Goal: Task Accomplishment & Management: Complete application form

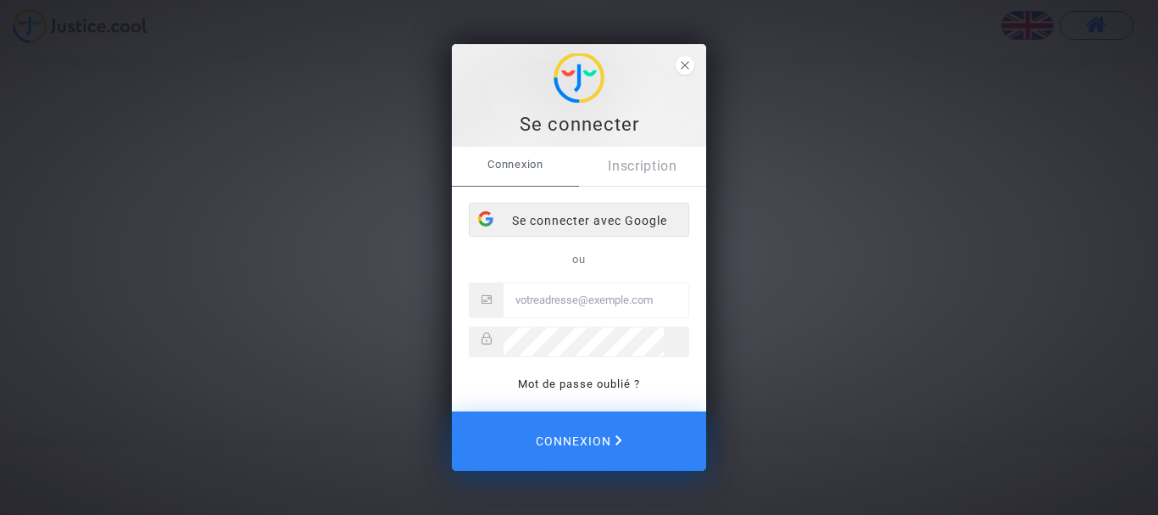
click at [590, 207] on div "Se connecter avec Google" at bounding box center [579, 220] width 219 height 34
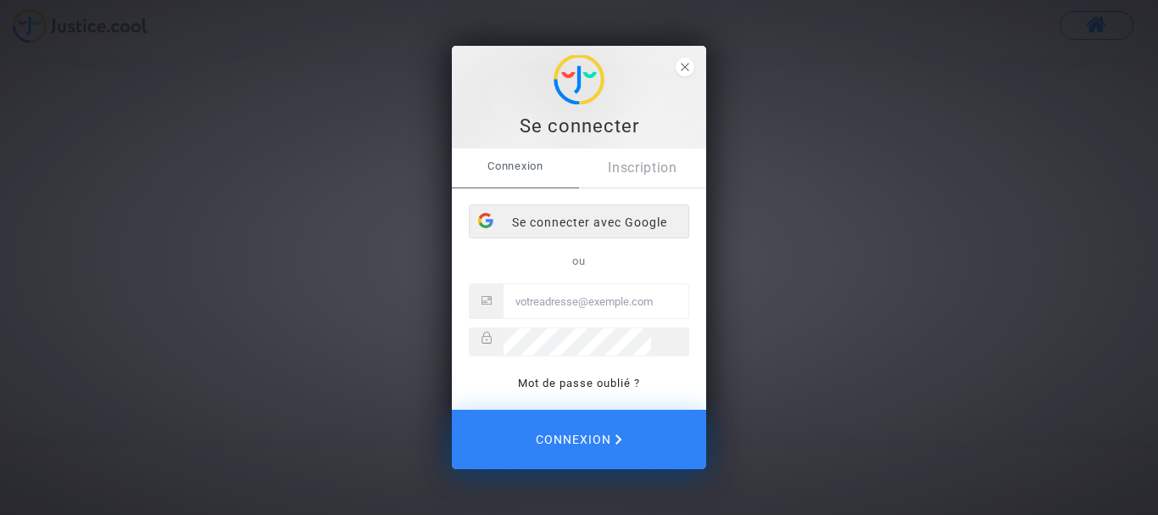
click at [580, 220] on div "Se connecter avec Google" at bounding box center [579, 222] width 219 height 34
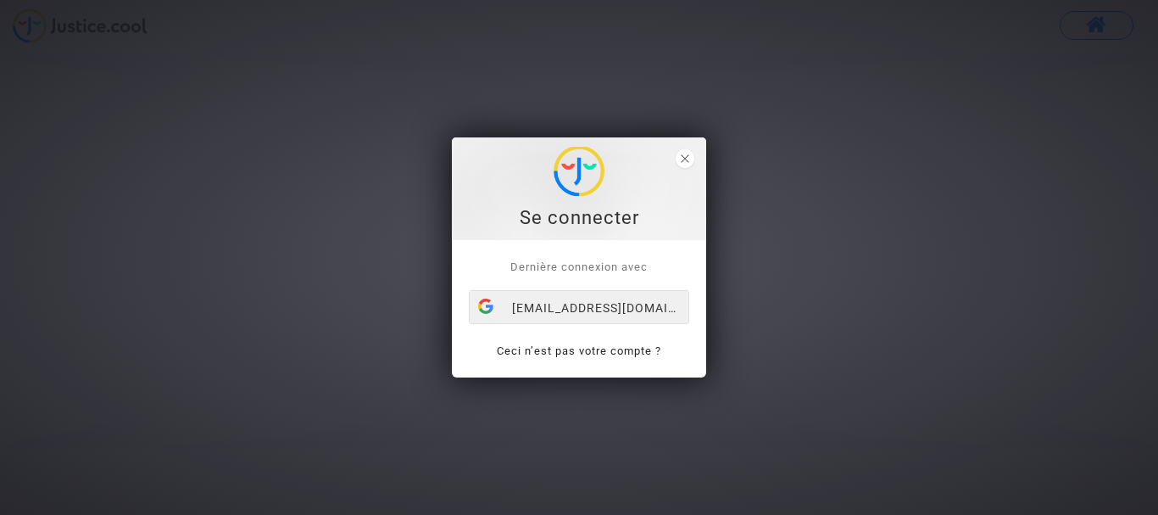
click at [624, 309] on div "[EMAIL_ADDRESS][DOMAIN_NAME]" at bounding box center [579, 308] width 219 height 34
click at [620, 300] on div "[EMAIL_ADDRESS][DOMAIN_NAME]" at bounding box center [579, 308] width 219 height 34
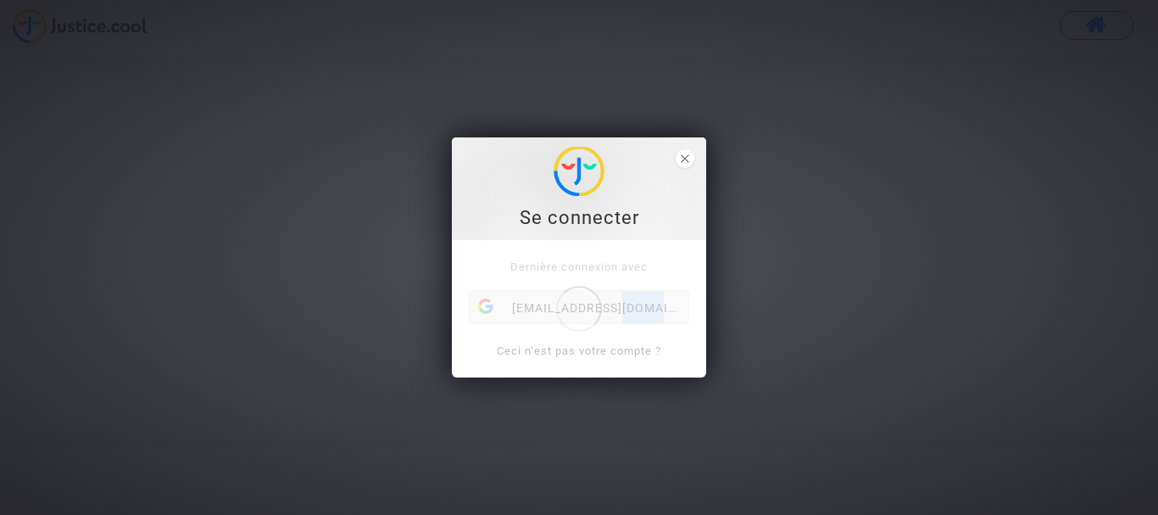
click at [620, 300] on div "Dernière connexion avec claudegibert73@gmail.com Ceci n’est pas votre compte ?" at bounding box center [579, 308] width 254 height 137
click at [615, 224] on div "Se connecter" at bounding box center [579, 217] width 236 height 25
click at [587, 215] on div "Se connecter" at bounding box center [579, 217] width 236 height 25
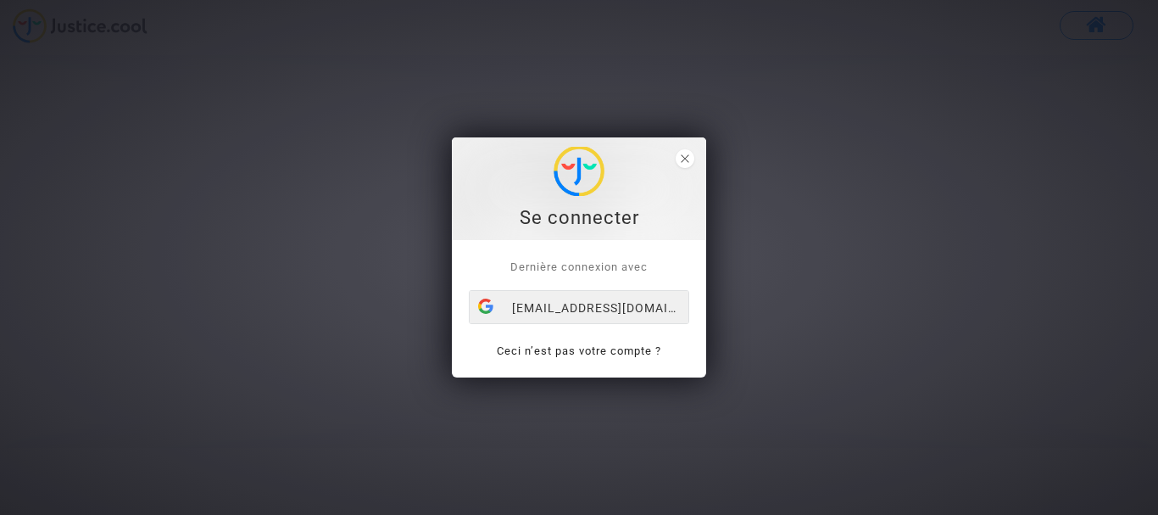
click at [670, 309] on div "[EMAIL_ADDRESS][DOMAIN_NAME]" at bounding box center [579, 308] width 219 height 34
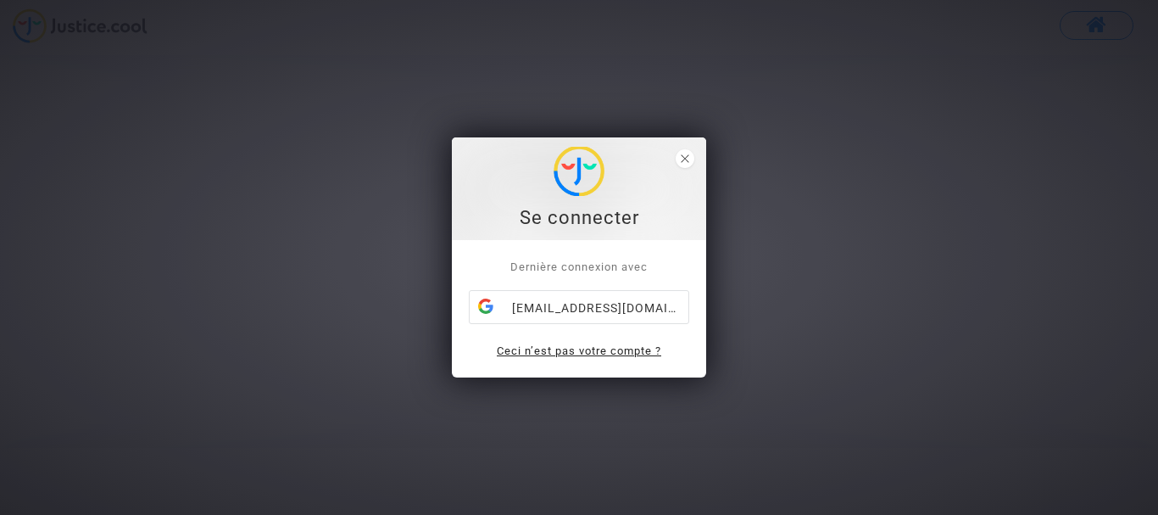
click at [556, 346] on link "Ceci n’est pas votre compte ?" at bounding box center [579, 350] width 164 height 13
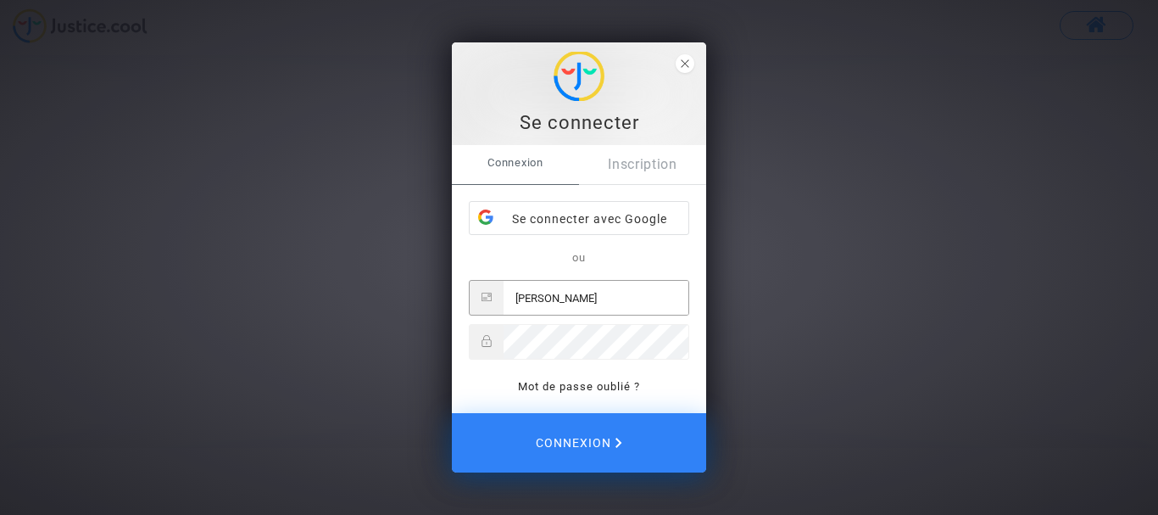
type input "[EMAIL_ADDRESS][DOMAIN_NAME]"
click at [574, 384] on link "Mot de passe oublié ?" at bounding box center [579, 386] width 122 height 13
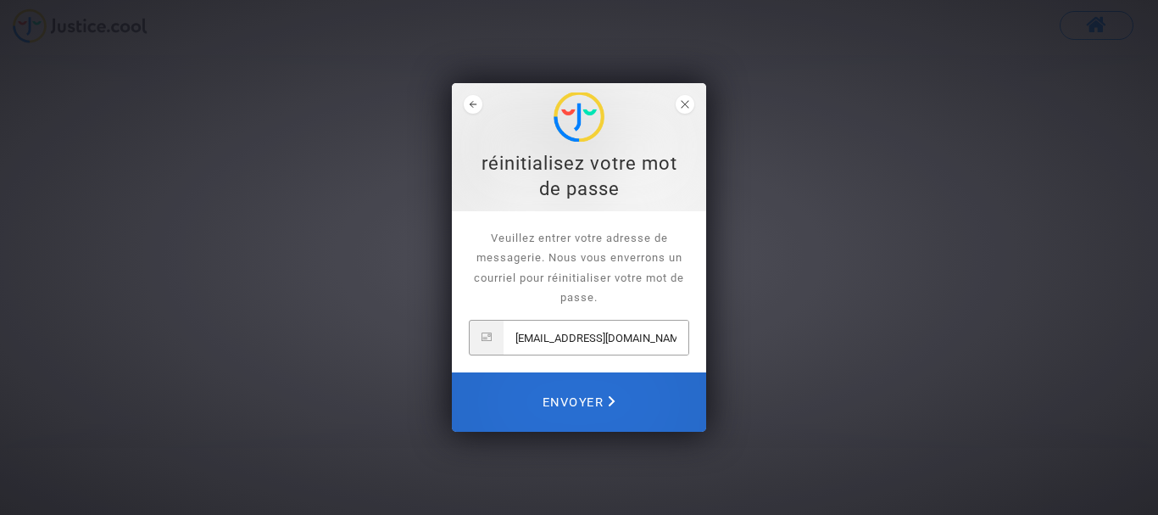
click at [581, 398] on span "Envoyer" at bounding box center [578, 401] width 73 height 37
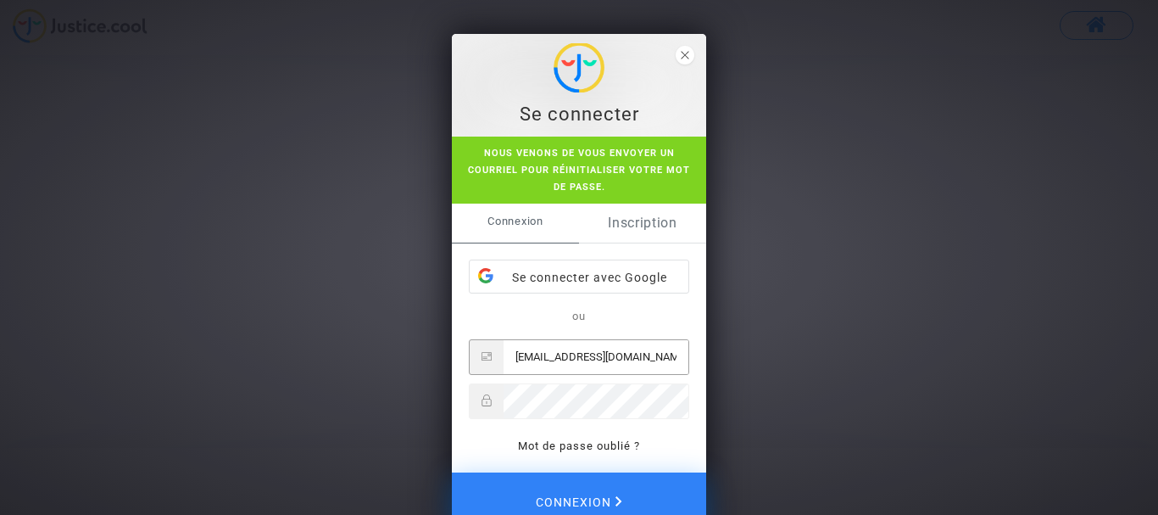
click at [631, 226] on link "Inscription" at bounding box center [642, 222] width 127 height 39
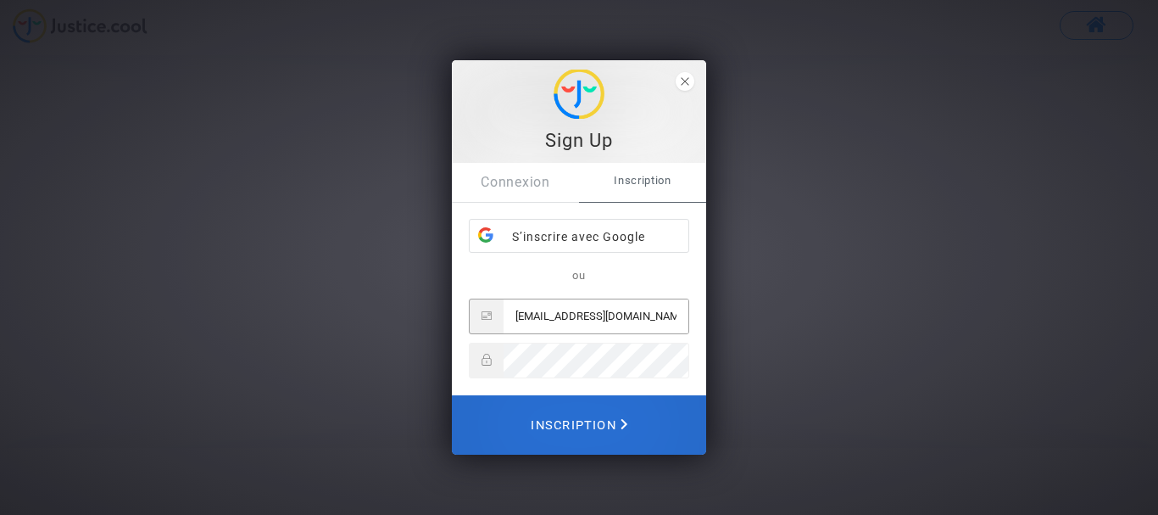
click at [577, 420] on span "Inscription" at bounding box center [579, 424] width 97 height 37
click at [570, 421] on span "Inscription" at bounding box center [579, 424] width 97 height 37
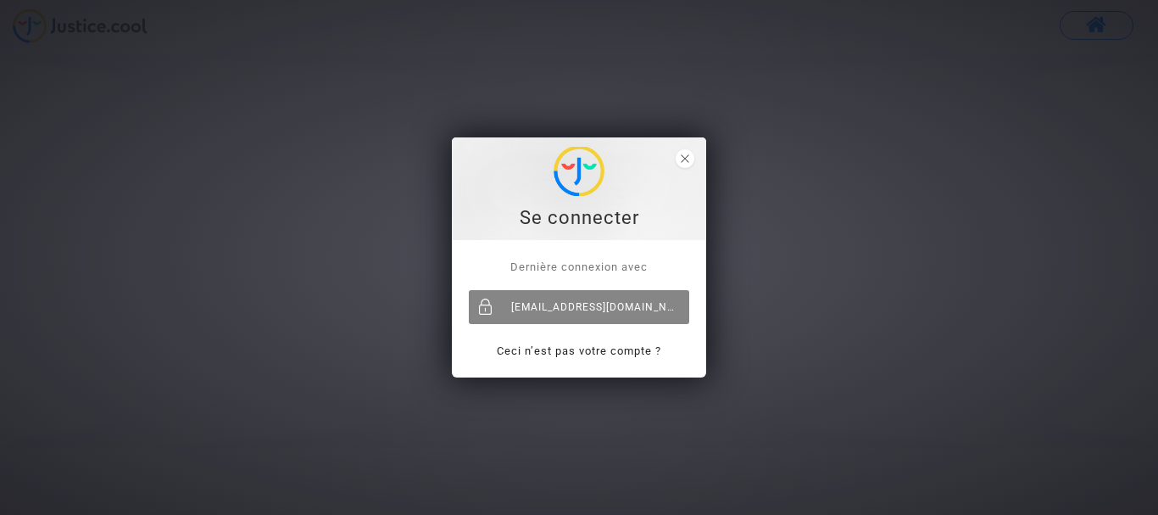
click at [576, 298] on div "[EMAIL_ADDRESS][DOMAIN_NAME]" at bounding box center [579, 307] width 220 height 34
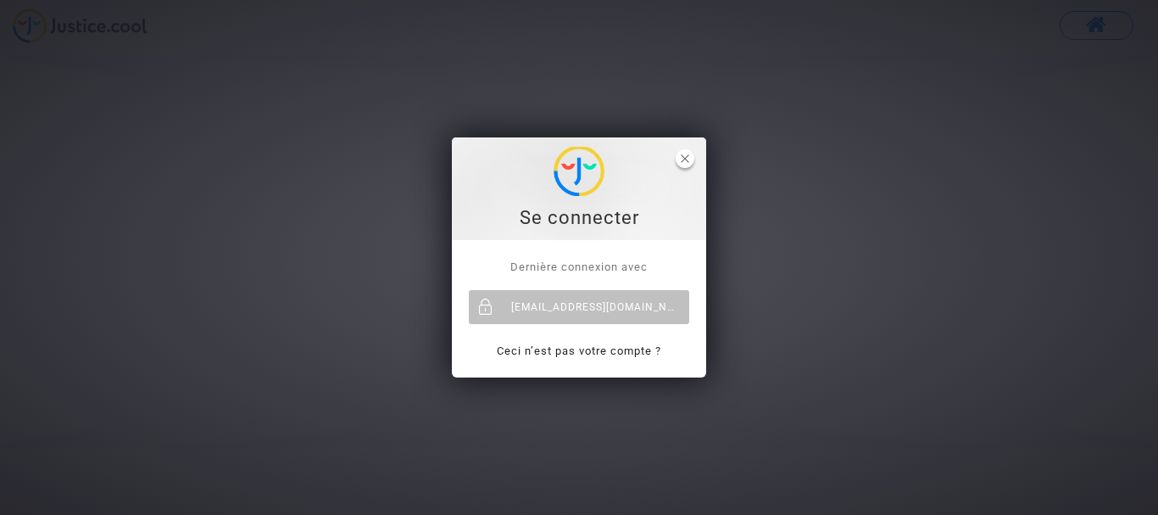
click at [689, 160] on span "close" at bounding box center [685, 158] width 19 height 19
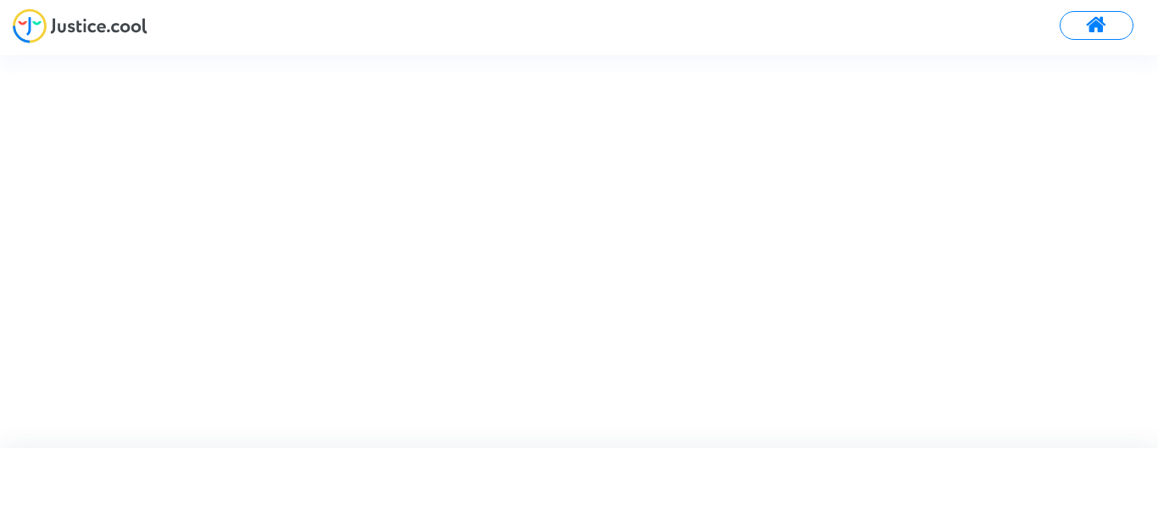
click at [1098, 19] on span at bounding box center [1096, 25] width 21 height 22
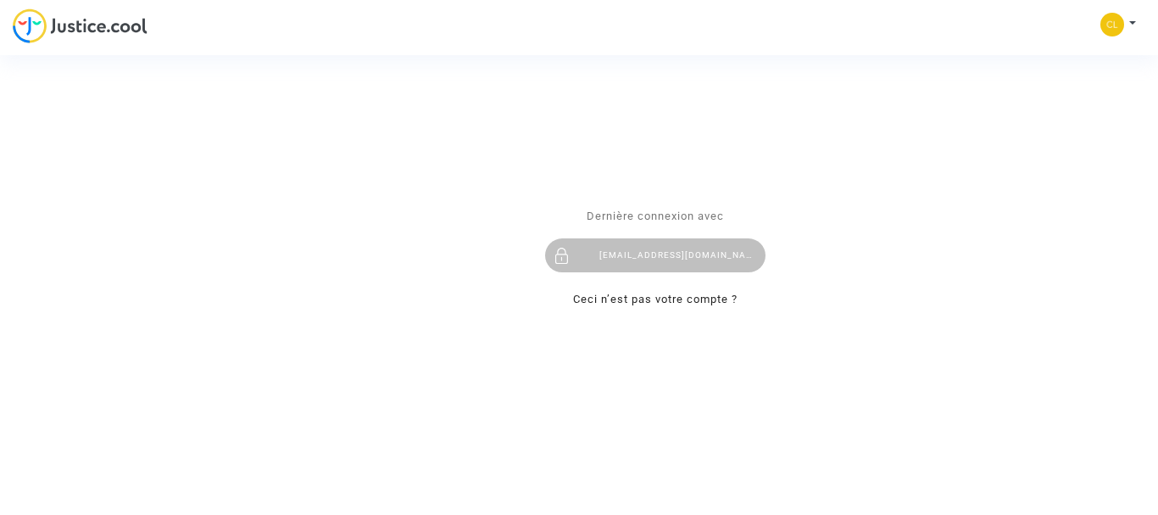
click at [1114, 32] on div "Se connecter Dernière connexion avec [EMAIL_ADDRESS][DOMAIN_NAME] Ceci n’est pa…" at bounding box center [579, 257] width 1158 height 515
click at [1132, 22] on div "Se connecter Dernière connexion avec [EMAIL_ADDRESS][DOMAIN_NAME] Ceci n’est pa…" at bounding box center [579, 257] width 1158 height 515
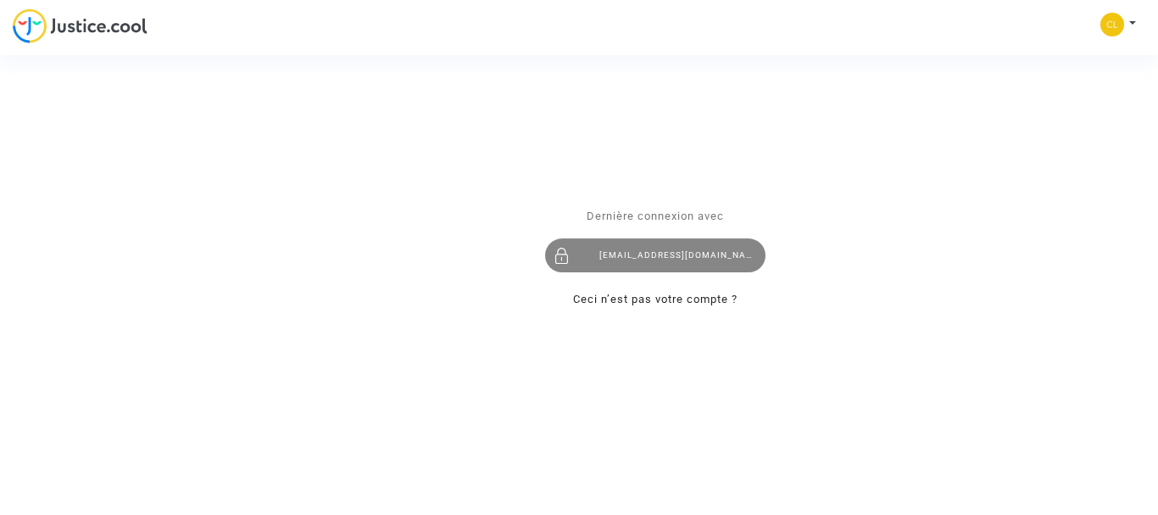
click at [675, 248] on div "[EMAIL_ADDRESS][DOMAIN_NAME]" at bounding box center [655, 255] width 220 height 34
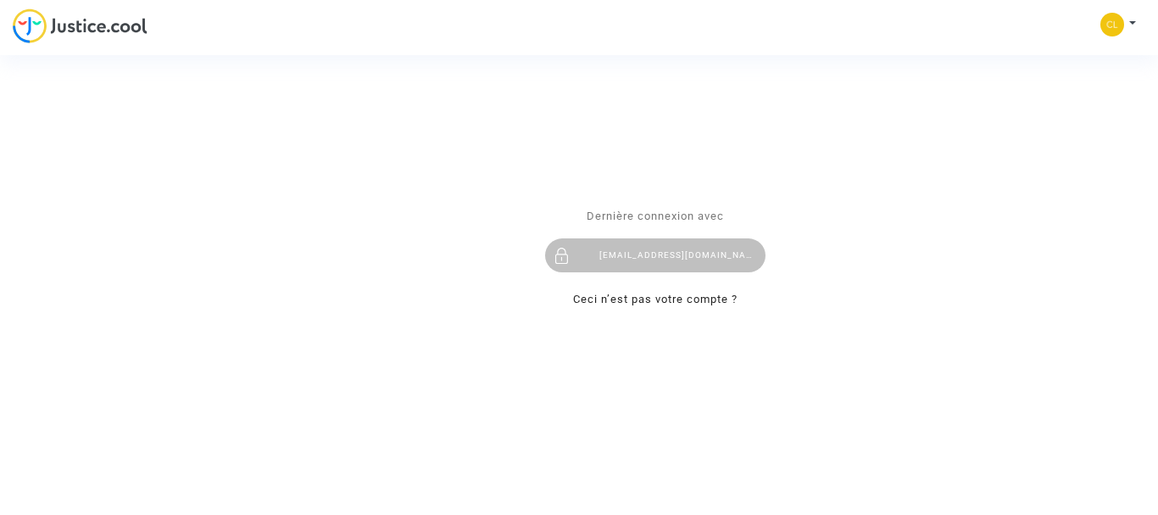
click at [1132, 23] on div "Se connecter Dernière connexion avec [EMAIL_ADDRESS][DOMAIN_NAME] Ceci n’est pa…" at bounding box center [579, 257] width 1158 height 515
click at [125, 28] on div "Se connecter Dernière connexion avec [EMAIL_ADDRESS][DOMAIN_NAME] Ceci n’est pa…" at bounding box center [579, 257] width 1158 height 515
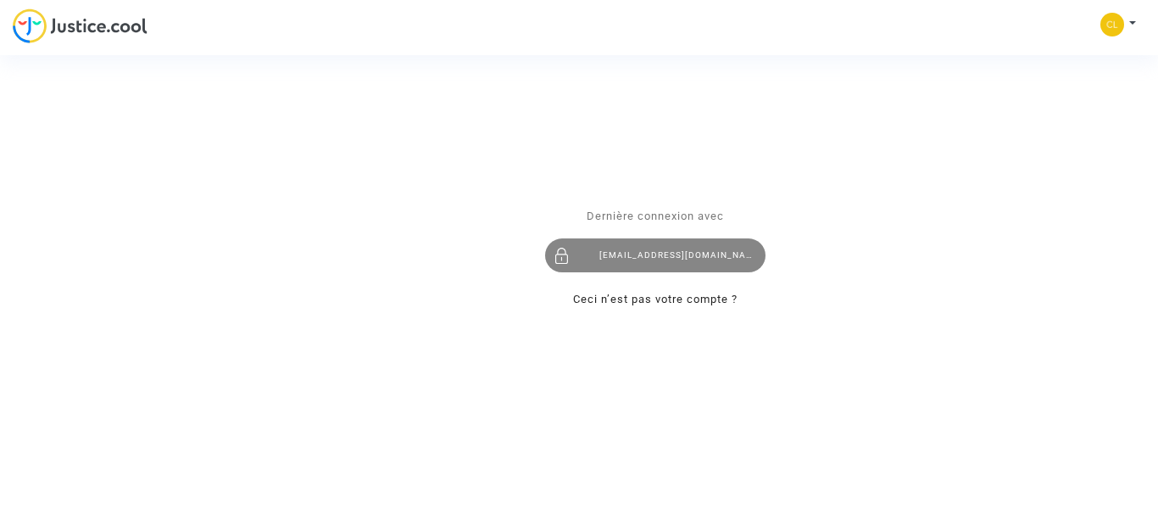
click at [660, 246] on div "[EMAIL_ADDRESS][DOMAIN_NAME]" at bounding box center [655, 255] width 220 height 34
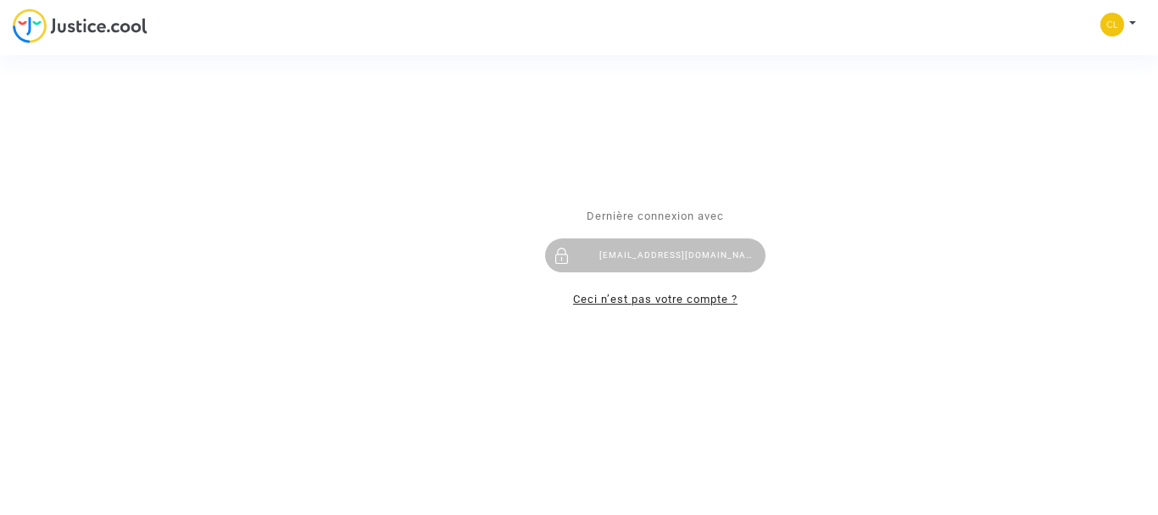
click at [632, 301] on link "Ceci n’est pas votre compte ?" at bounding box center [655, 298] width 164 height 13
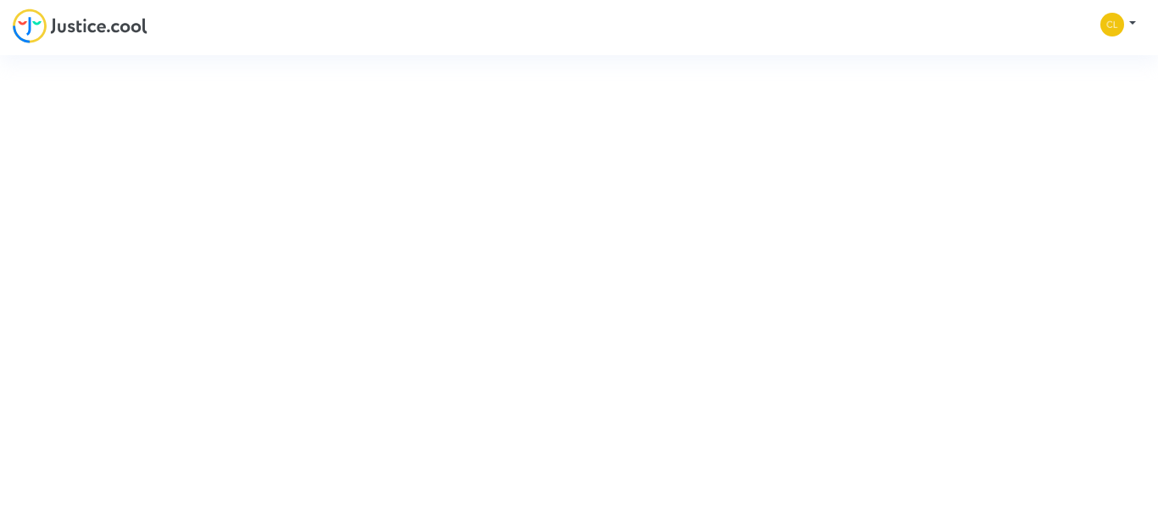
type input "[EMAIL_ADDRESS][DOMAIN_NAME]"
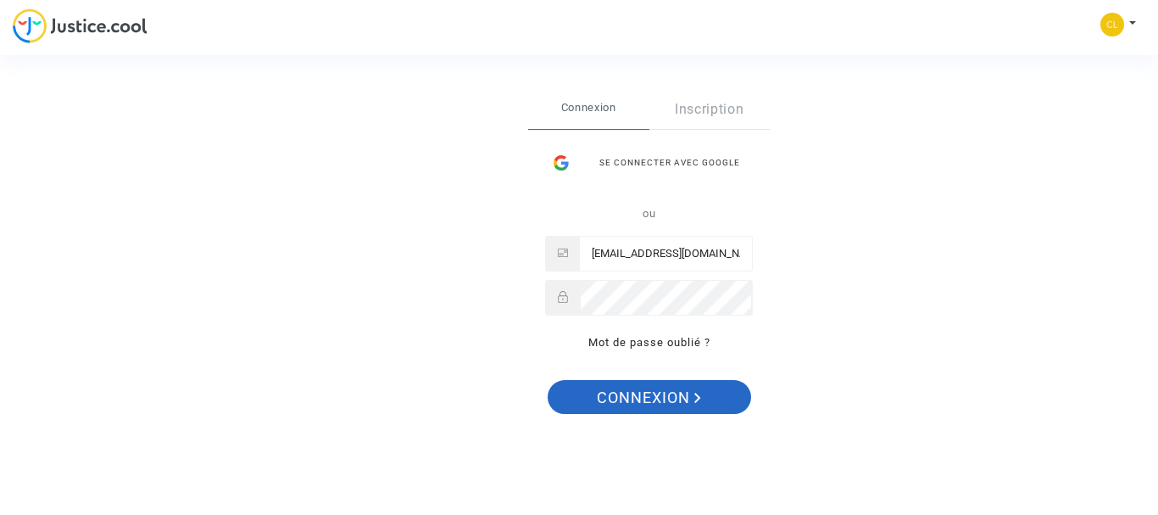
click at [648, 394] on span "Connexion" at bounding box center [649, 398] width 104 height 36
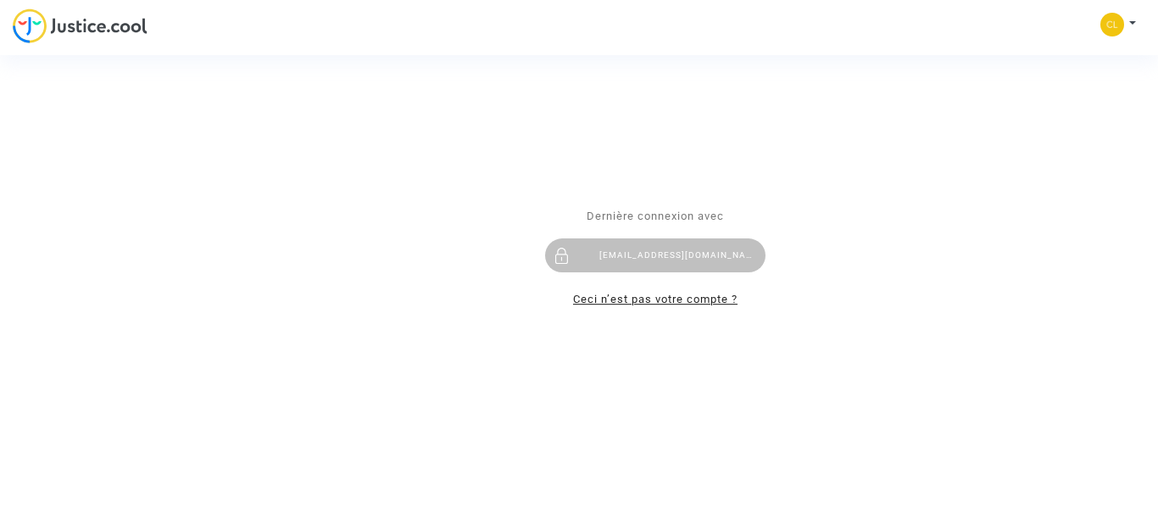
click at [651, 298] on link "Ceci n’est pas votre compte ?" at bounding box center [655, 298] width 164 height 13
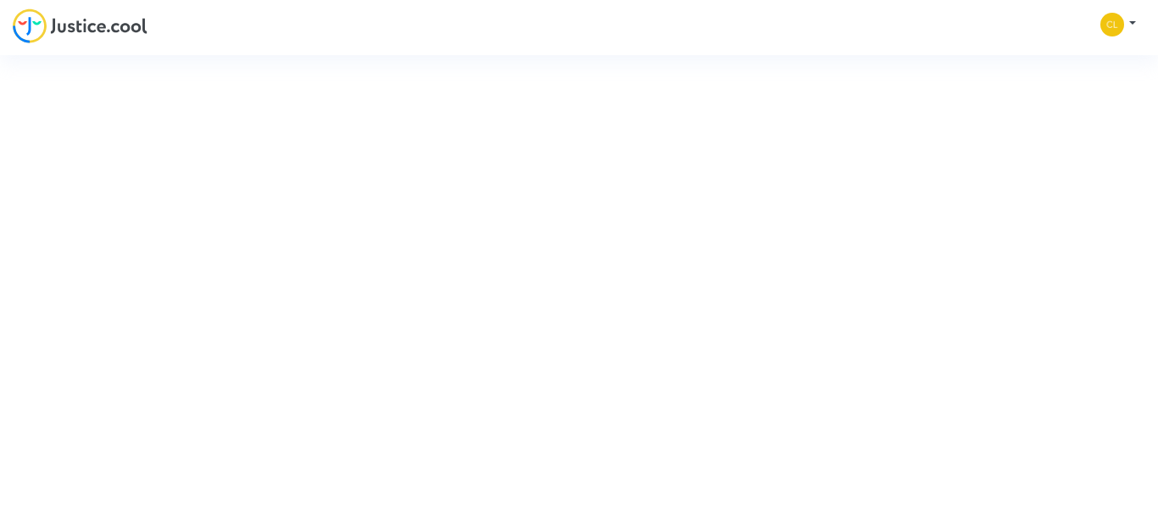
type input "[EMAIL_ADDRESS][DOMAIN_NAME]"
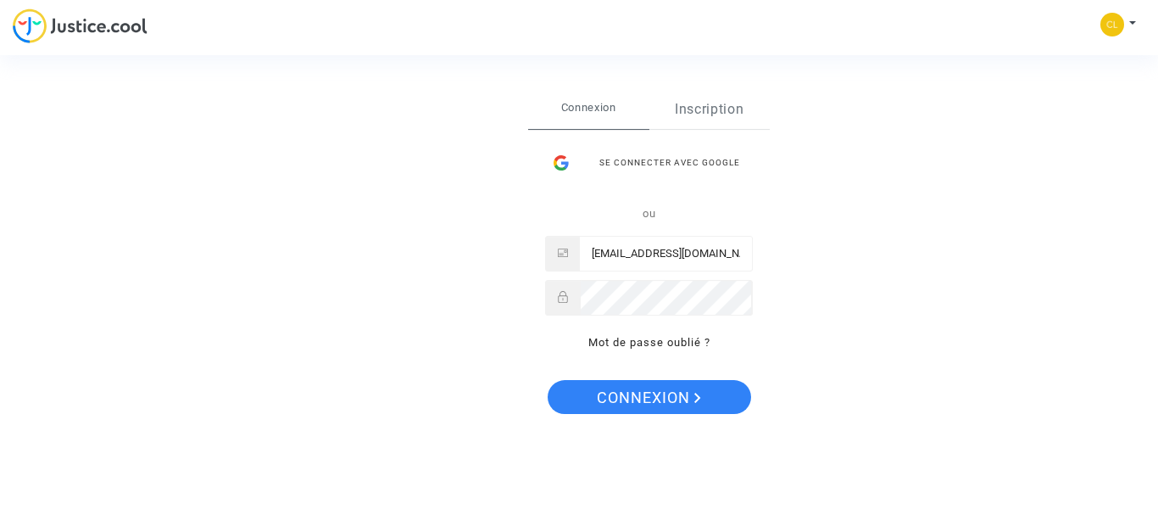
click at [711, 108] on link "Inscription" at bounding box center [709, 109] width 121 height 39
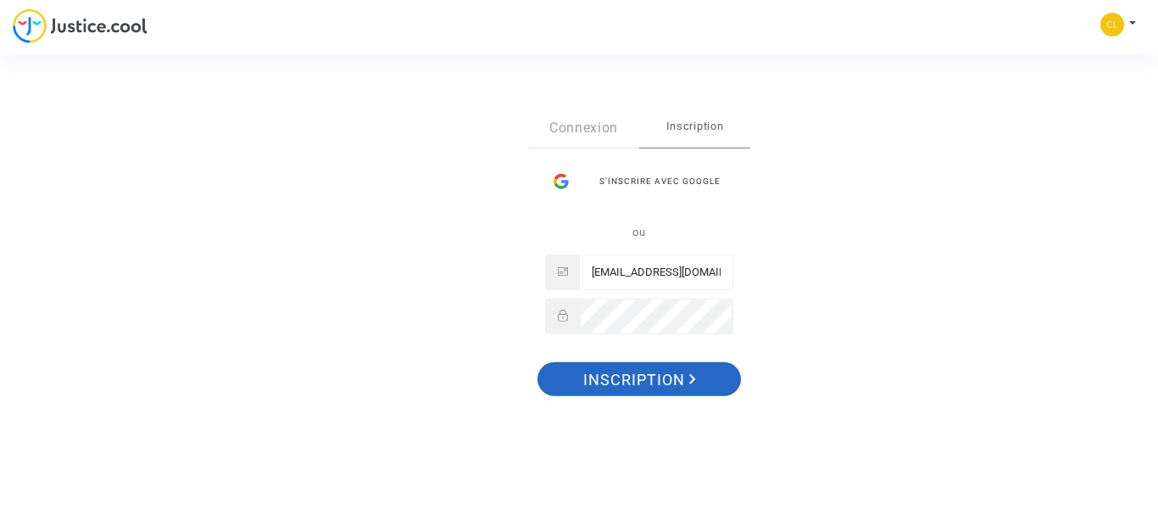
click at [655, 375] on span "Inscription" at bounding box center [639, 380] width 113 height 36
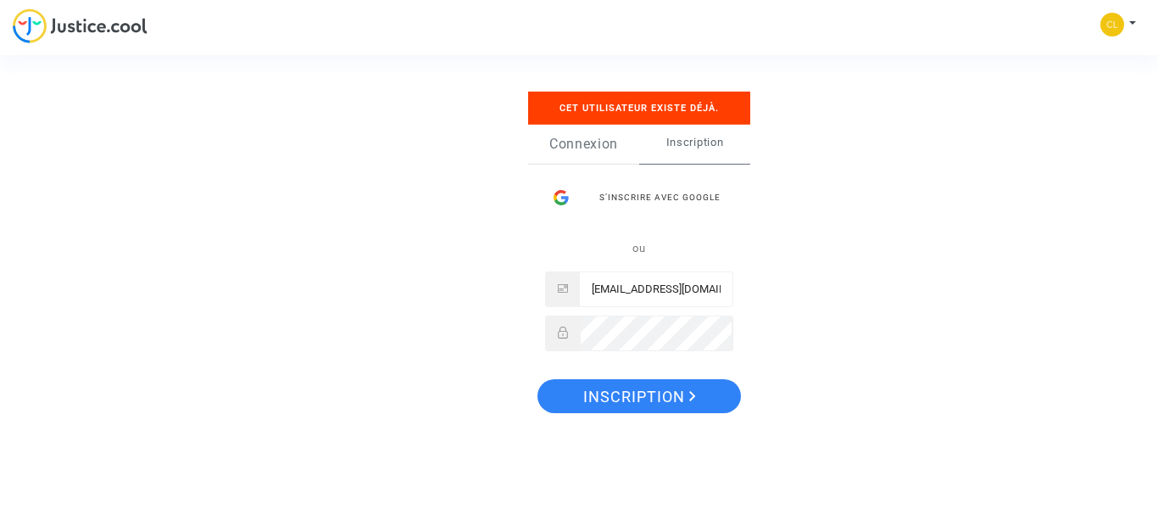
click at [583, 138] on link "Connexion" at bounding box center [583, 144] width 111 height 39
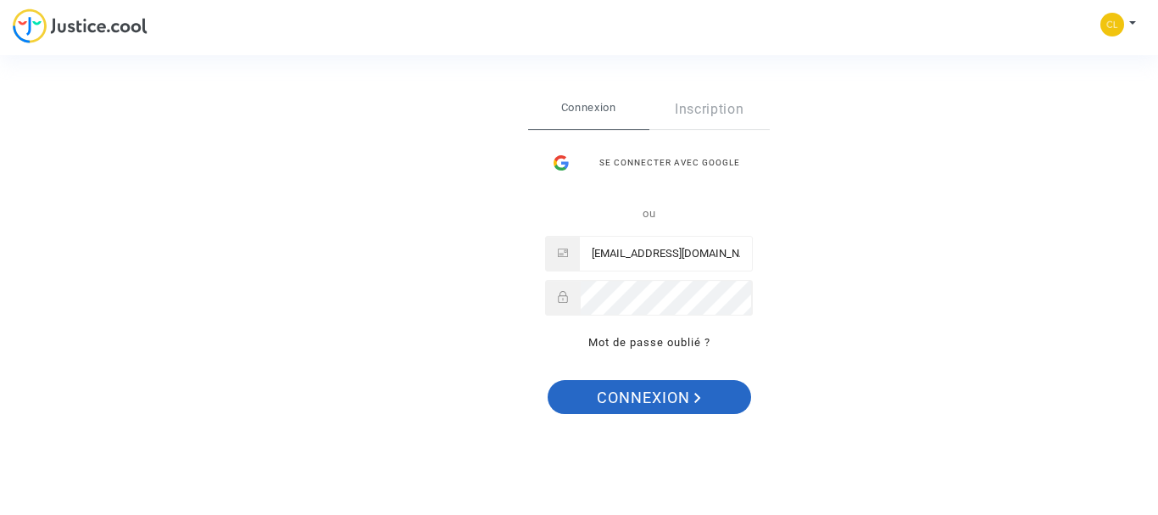
click at [648, 403] on span "Connexion" at bounding box center [649, 398] width 104 height 36
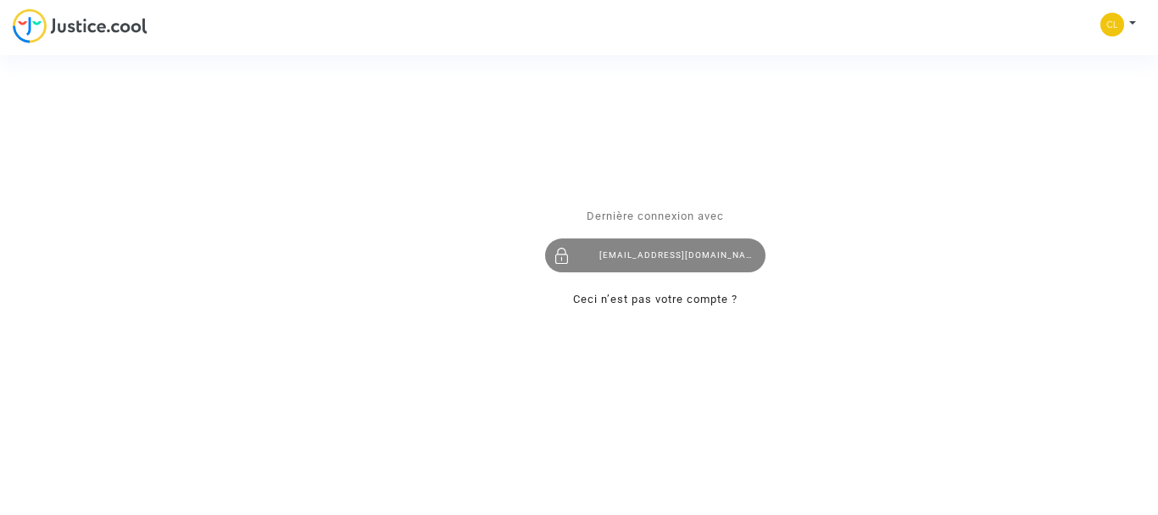
click at [650, 256] on div "[EMAIL_ADDRESS][DOMAIN_NAME]" at bounding box center [655, 255] width 220 height 34
click at [568, 256] on div at bounding box center [562, 255] width 34 height 34
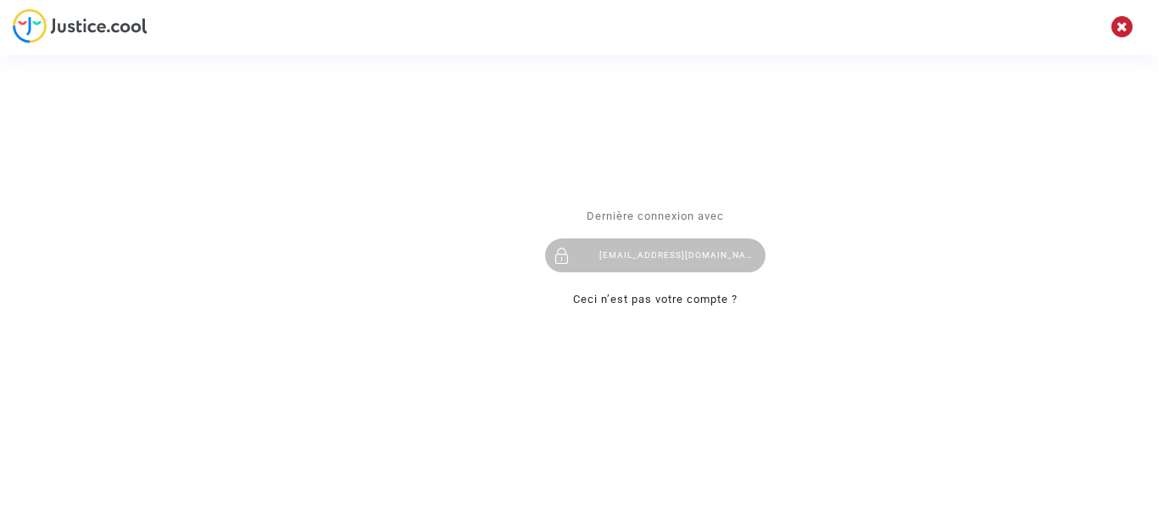
click at [566, 256] on div "Dernière connexion avec [EMAIL_ADDRESS][DOMAIN_NAME] Ceci n’est pas votre compt…" at bounding box center [655, 257] width 254 height 137
click at [1121, 25] on div "Se connecter Dernière connexion avec [EMAIL_ADDRESS][DOMAIN_NAME] Ceci n’est pa…" at bounding box center [579, 257] width 1158 height 515
click at [1126, 28] on div "Se connecter Dernière connexion avec [EMAIL_ADDRESS][DOMAIN_NAME] Ceci n’est pa…" at bounding box center [579, 257] width 1158 height 515
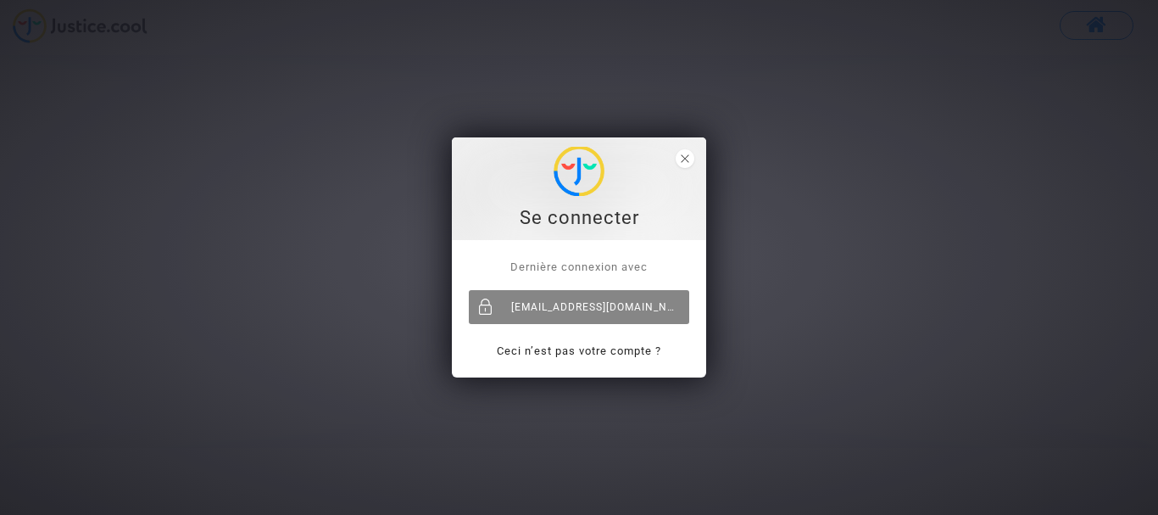
click at [598, 302] on div "claudegibert73@gmail.com" at bounding box center [579, 307] width 220 height 34
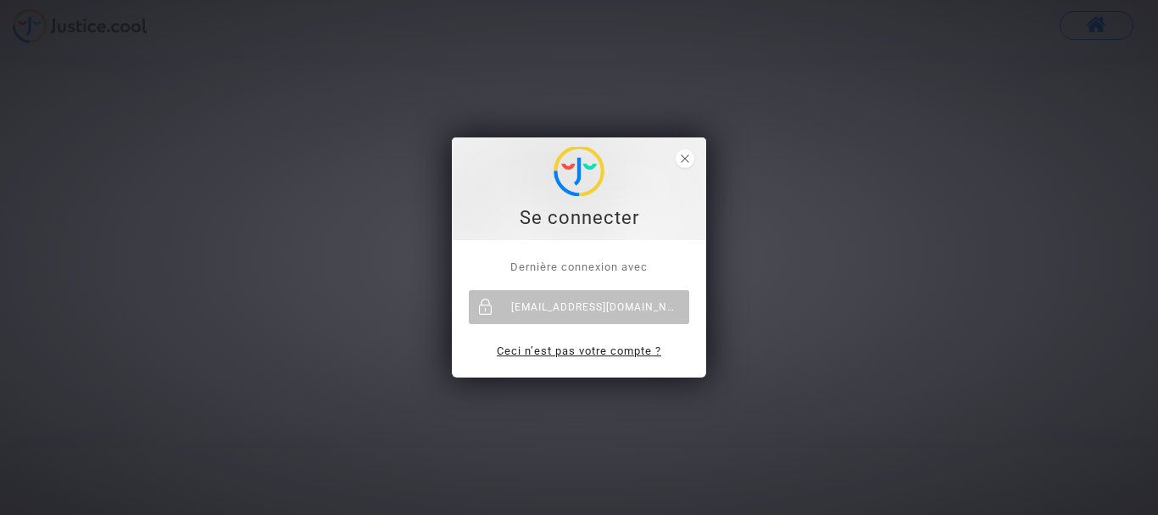
click at [578, 350] on link "Ceci n’est pas votre compte ?" at bounding box center [579, 350] width 164 height 13
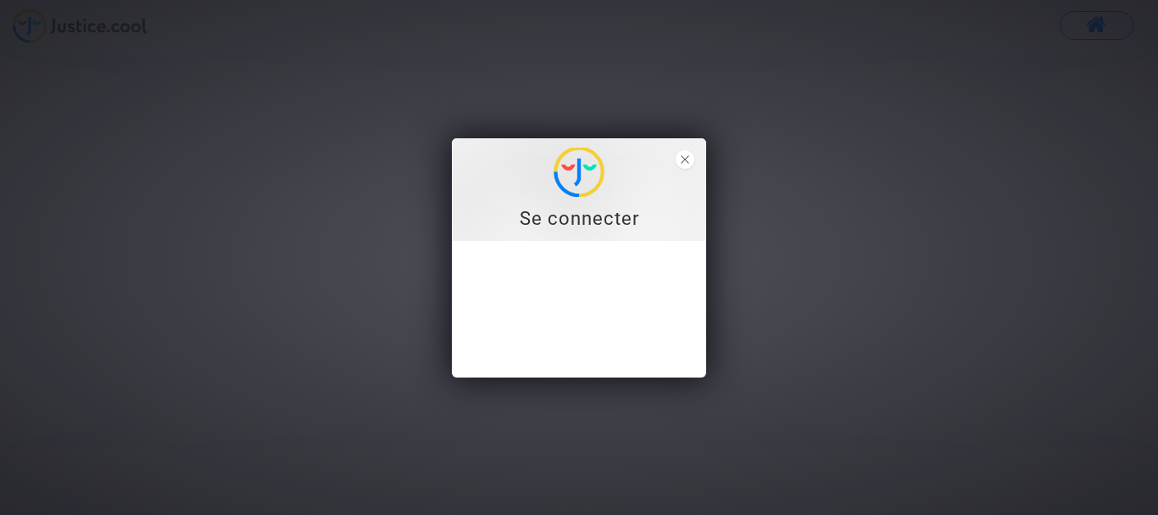
type input "claudegibert73@gmail.com"
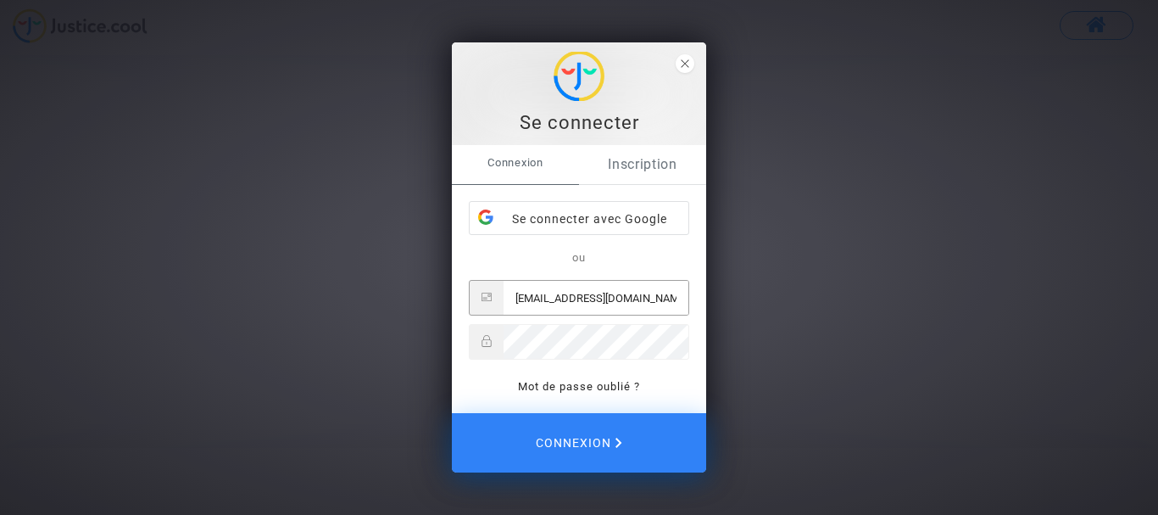
click at [648, 167] on link "Inscription" at bounding box center [642, 164] width 127 height 39
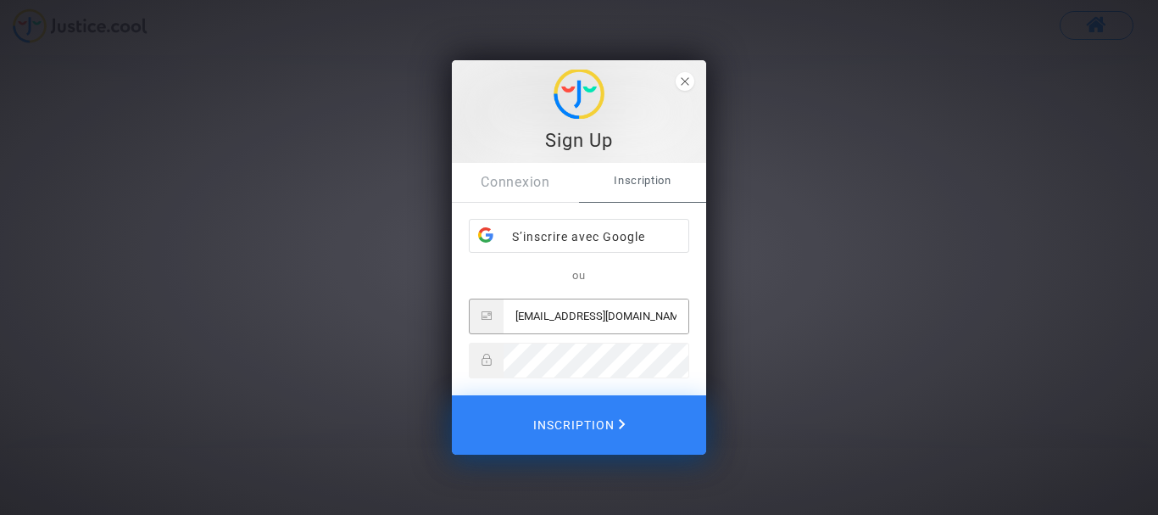
drag, startPoint x: 655, startPoint y: 315, endPoint x: 381, endPoint y: 315, distance: 273.8
click at [381, 315] on div "Sign Up Connexion Inscription S’inscrire avec Google ou claudegibert73@gmail.co…" at bounding box center [579, 257] width 1158 height 515
type input "[EMAIL_ADDRESS][DOMAIN_NAME]"
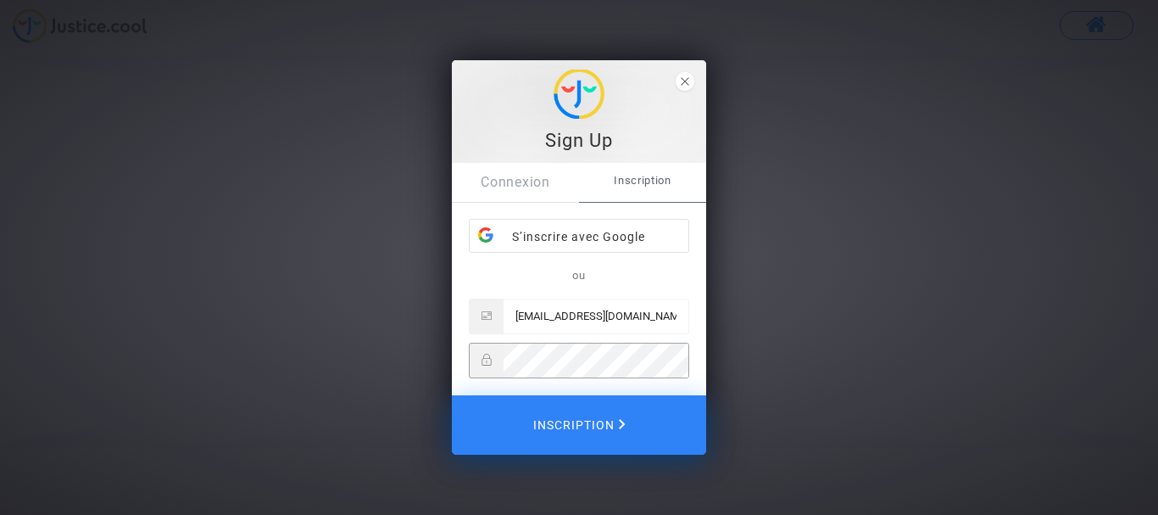
click at [426, 363] on div "Sign Up Connexion Inscription S’inscrire avec Google ou claudegibertexpertimo@o…" at bounding box center [579, 257] width 1158 height 515
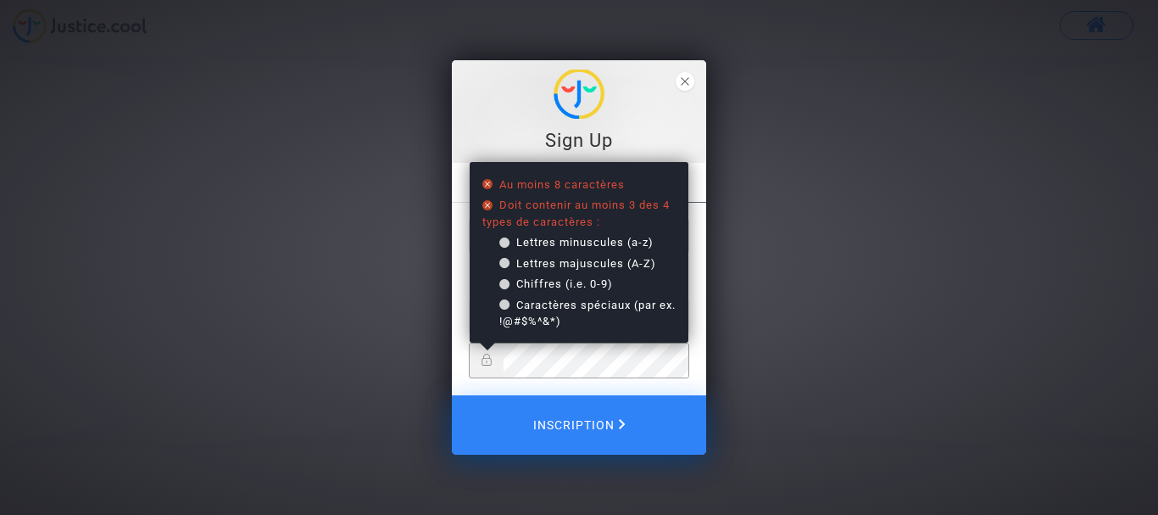
click at [802, 282] on div "Sign Up Connexion Inscription S’inscrire avec Google ou claudegibertexpertimo@o…" at bounding box center [579, 257] width 1158 height 515
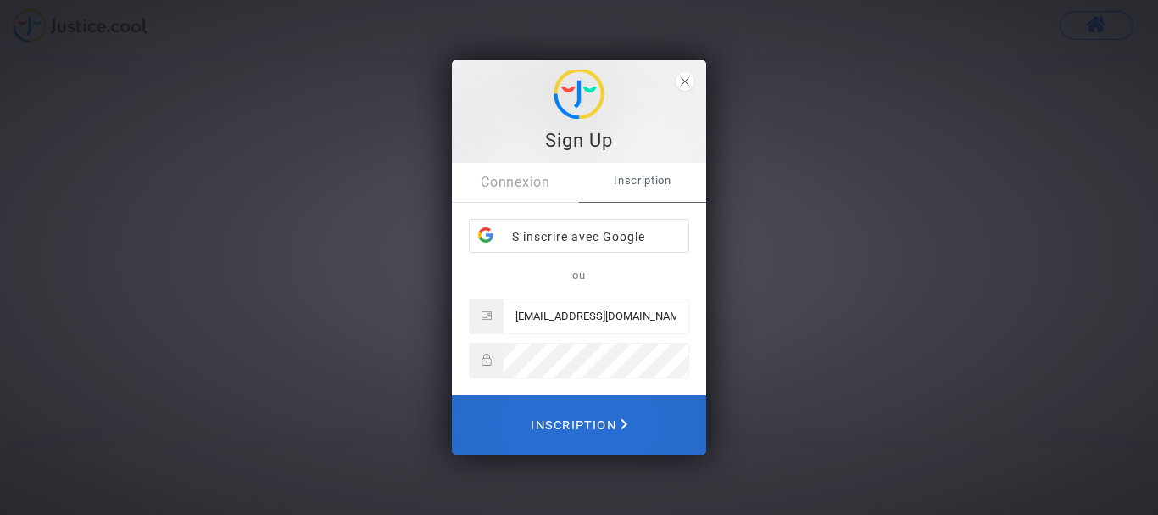
click at [590, 424] on span "Inscription" at bounding box center [579, 424] width 97 height 37
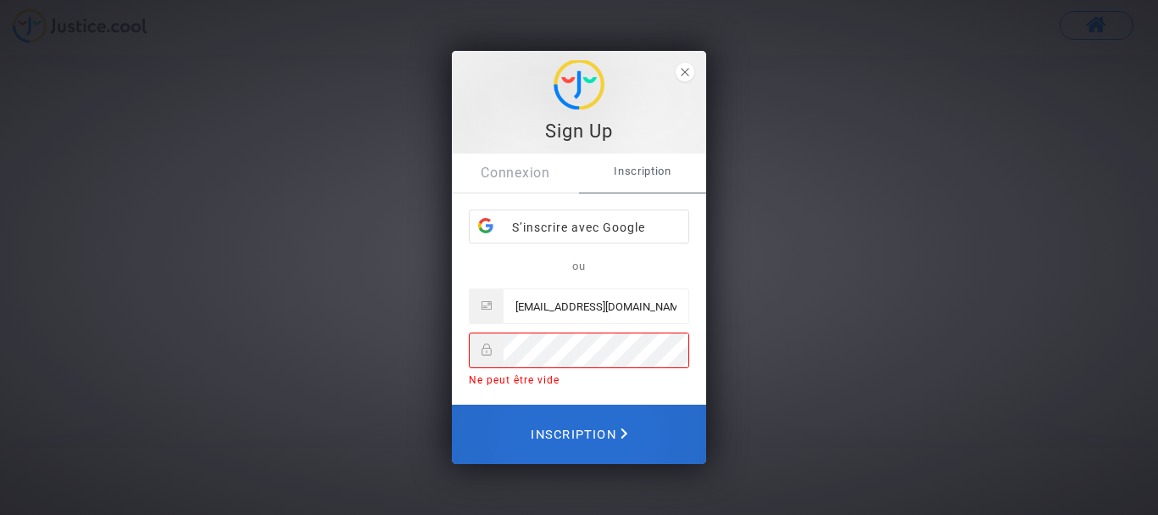
click at [592, 433] on span "Inscription" at bounding box center [579, 433] width 97 height 37
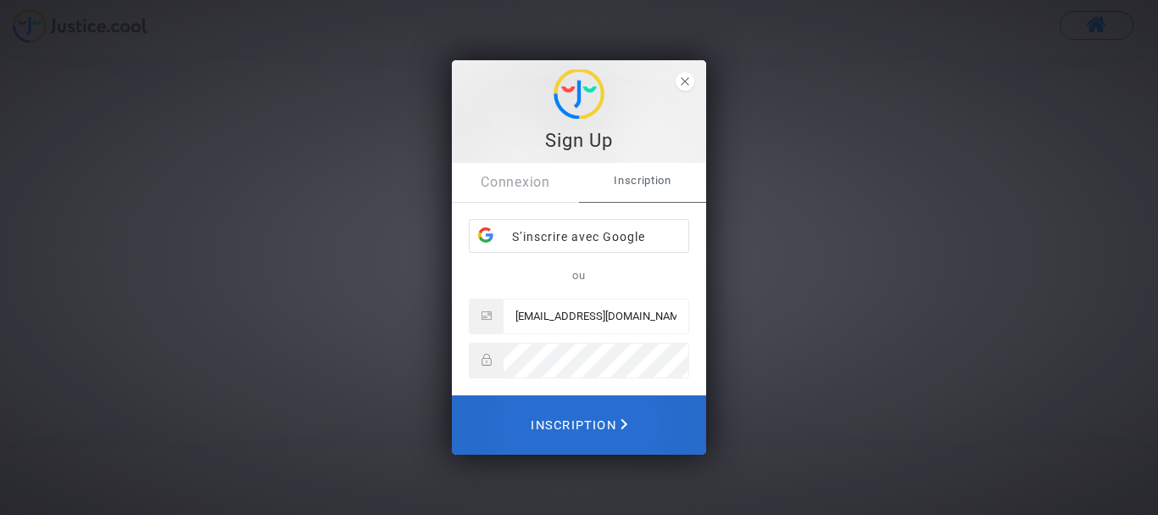
click at [551, 419] on span "Inscription" at bounding box center [579, 424] width 97 height 37
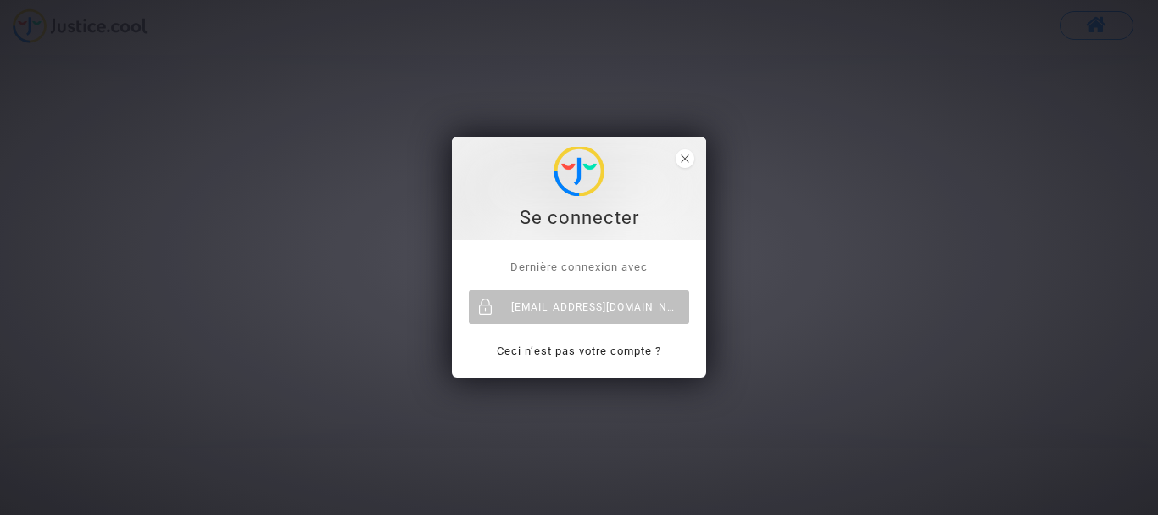
click at [612, 216] on div "Se connecter" at bounding box center [579, 217] width 236 height 25
click at [611, 217] on div "Se connecter" at bounding box center [579, 217] width 236 height 25
click at [568, 164] on img at bounding box center [578, 171] width 51 height 49
click at [587, 190] on img at bounding box center [578, 171] width 51 height 49
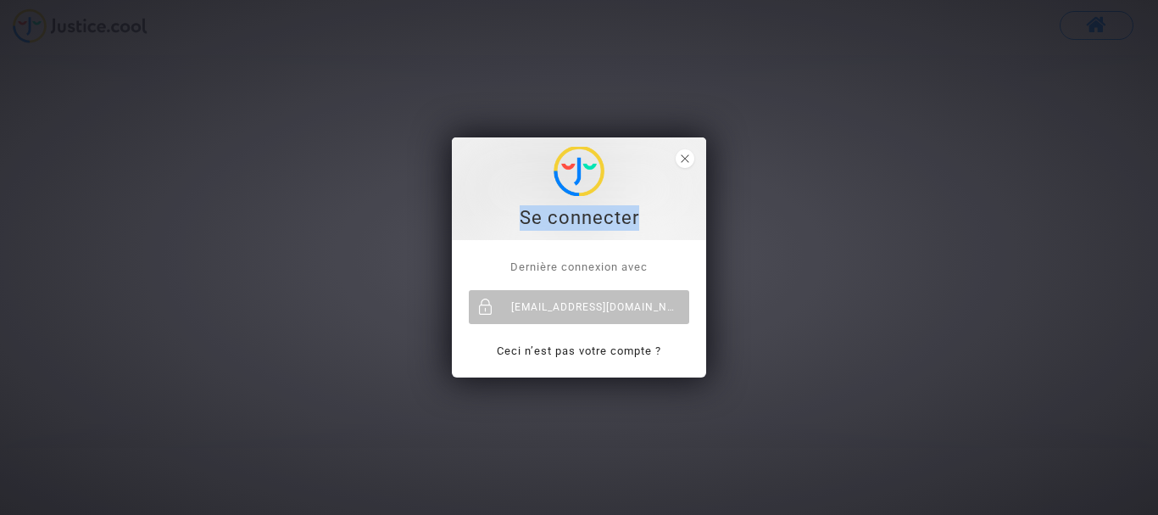
click at [583, 214] on div "Se connecter" at bounding box center [579, 217] width 236 height 25
click at [593, 214] on div "Se connecter" at bounding box center [579, 217] width 236 height 25
click at [694, 165] on div "Se connecter" at bounding box center [579, 189] width 236 height 84
click at [688, 159] on icon "close" at bounding box center [685, 158] width 8 height 8
